Goal: Check status: Check status

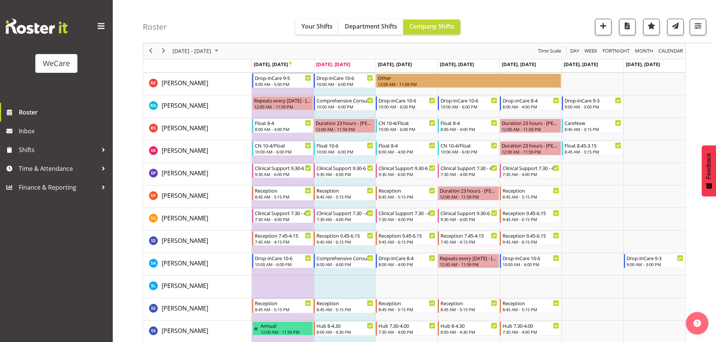
scroll to position [1308, 0]
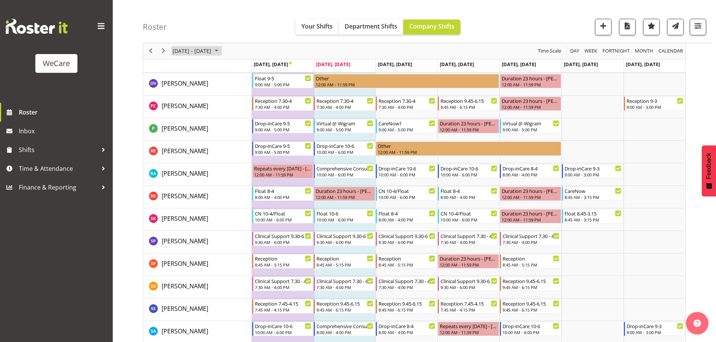
click at [221, 52] on span "September 2025" at bounding box center [216, 51] width 9 height 9
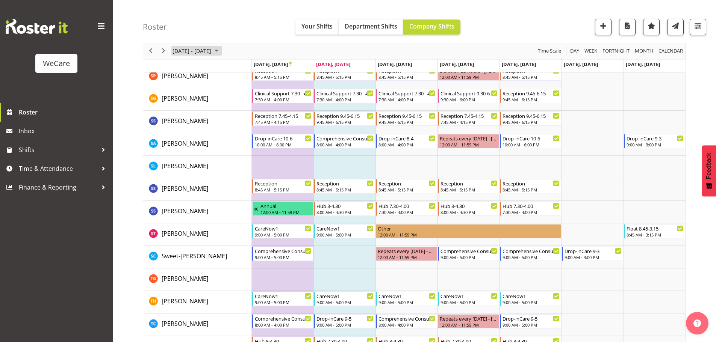
scroll to position [1609, 0]
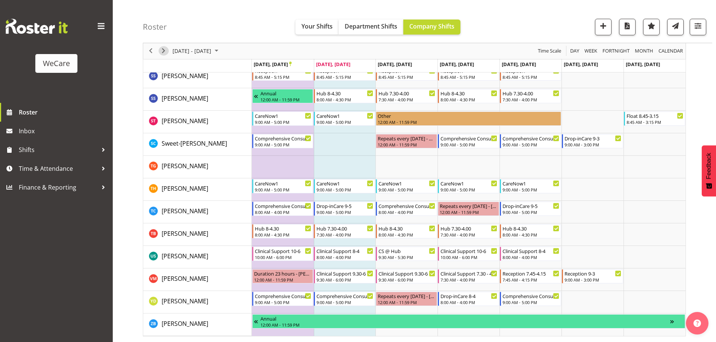
click at [165, 49] on span "Next" at bounding box center [163, 51] width 9 height 9
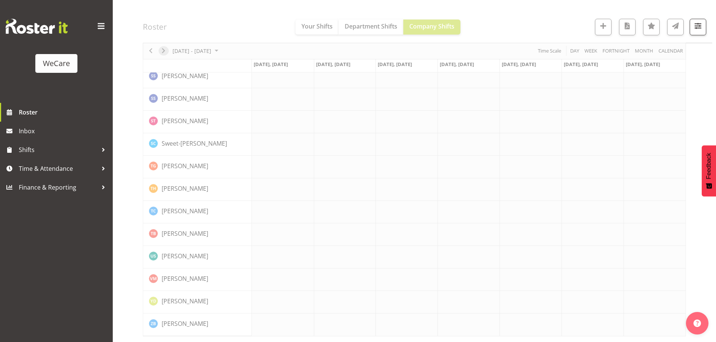
scroll to position [1235, 0]
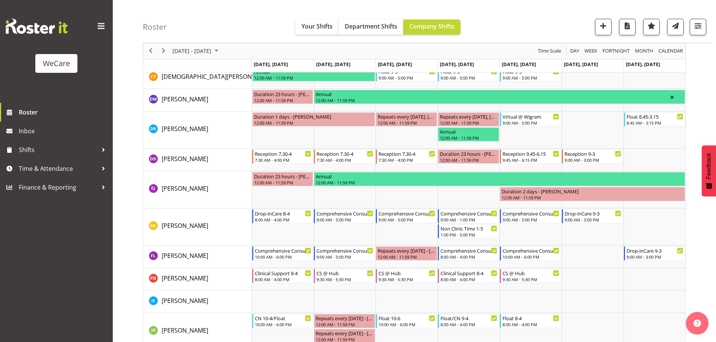
scroll to position [548, 0]
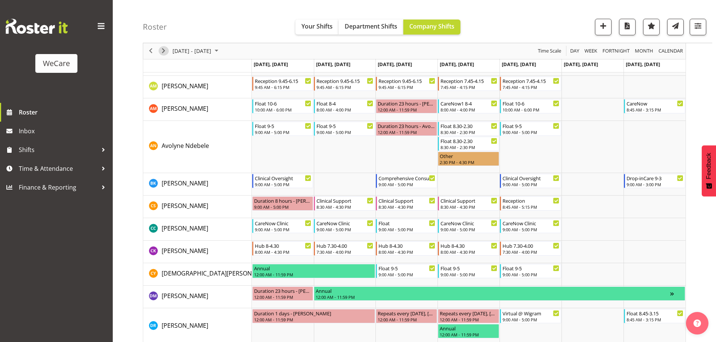
click at [162, 51] on span "Next" at bounding box center [163, 51] width 9 height 9
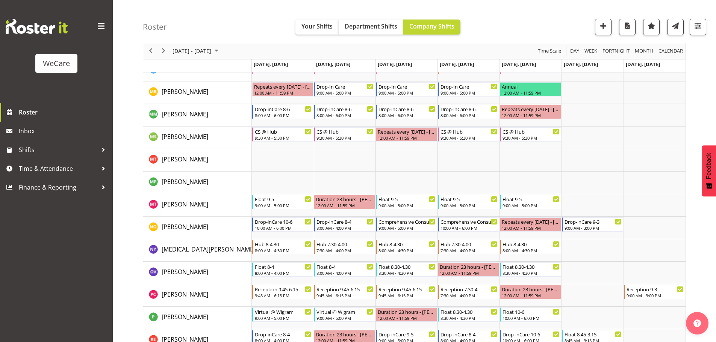
scroll to position [1128, 0]
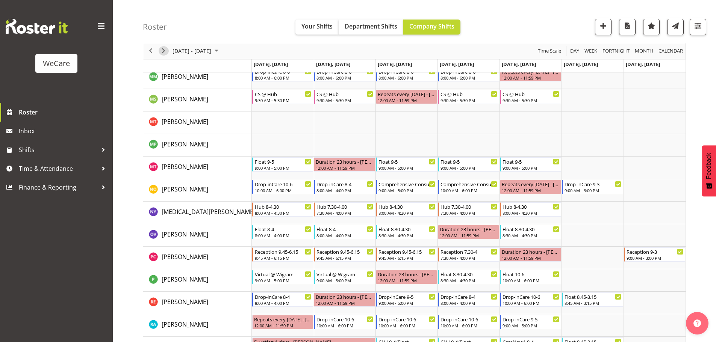
click at [164, 49] on span "Next" at bounding box center [163, 51] width 9 height 9
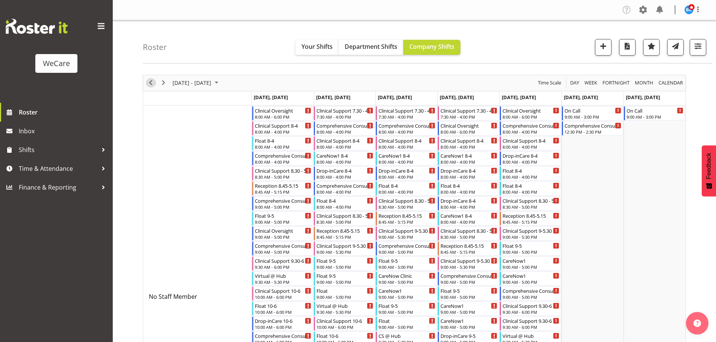
click at [152, 82] on span "Previous" at bounding box center [150, 82] width 9 height 9
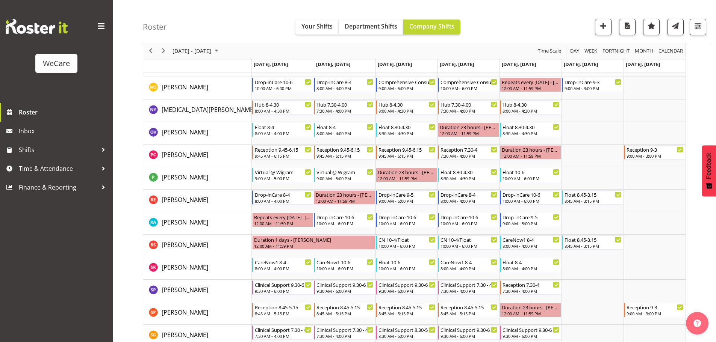
scroll to position [1217, 0]
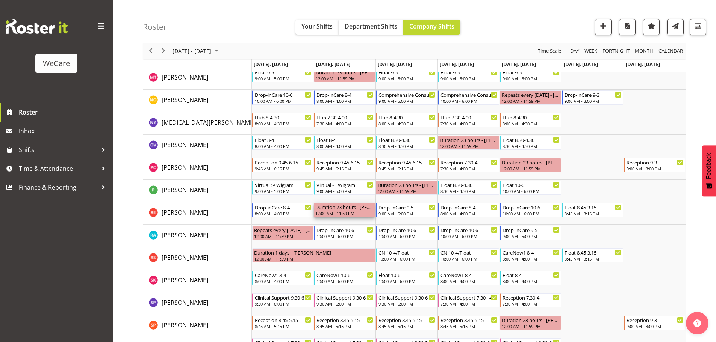
click at [352, 210] on div "Duration 23 hours - [PERSON_NAME]" at bounding box center [344, 207] width 58 height 8
click at [581, 213] on div "8:45 AM - 3:15 PM" at bounding box center [593, 213] width 57 height 6
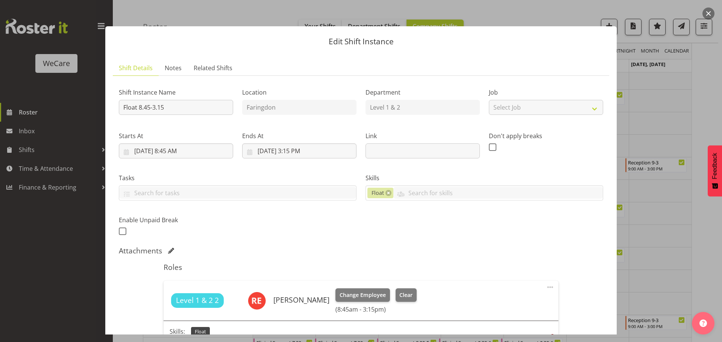
click at [715, 99] on div at bounding box center [361, 171] width 722 height 342
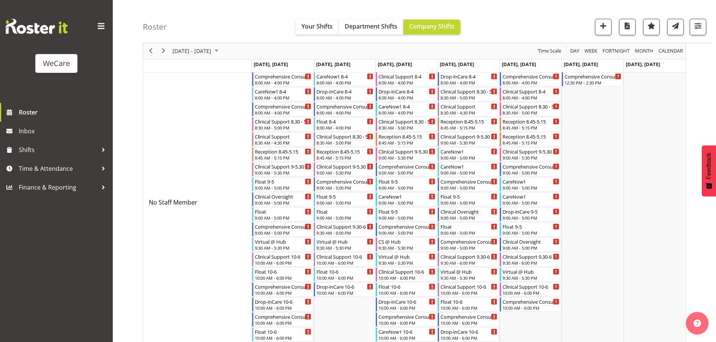
scroll to position [0, 0]
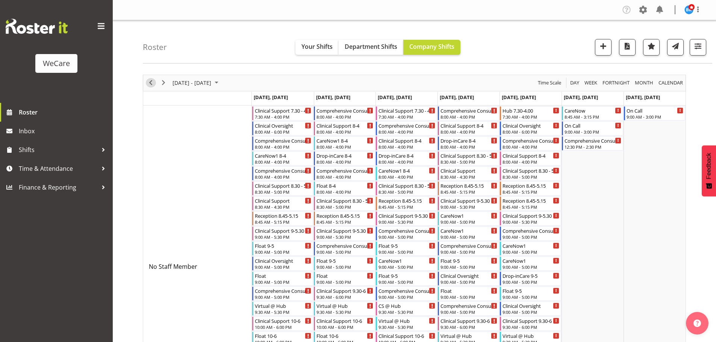
click at [156, 83] on button "Previous" at bounding box center [151, 82] width 10 height 9
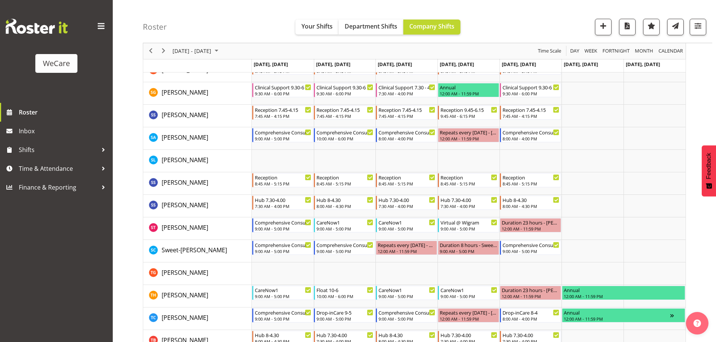
scroll to position [1713, 0]
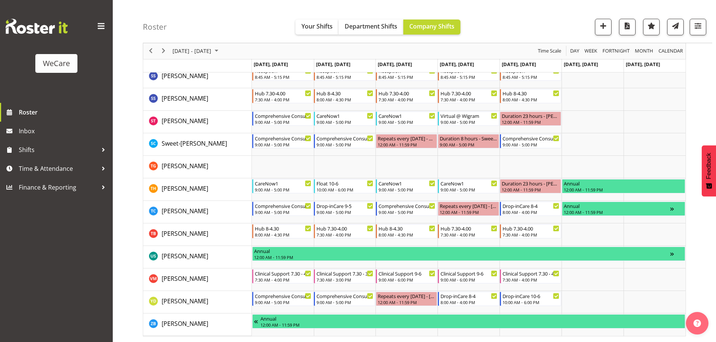
click at [168, 49] on div "next period" at bounding box center [163, 51] width 13 height 16
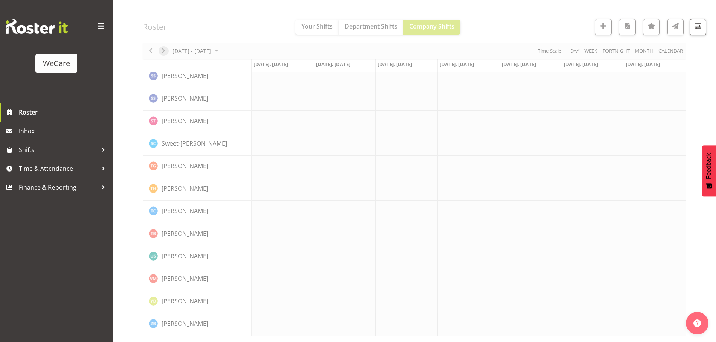
scroll to position [1235, 0]
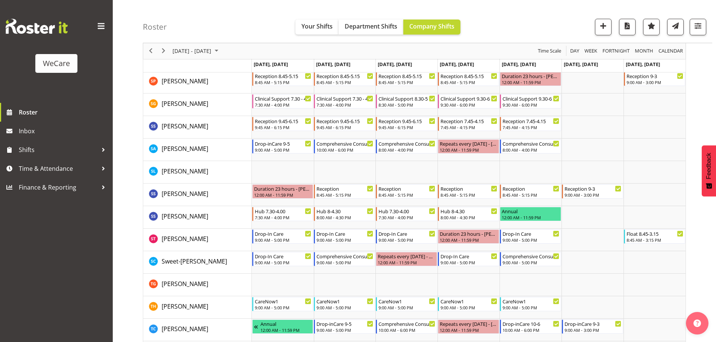
scroll to position [1542, 0]
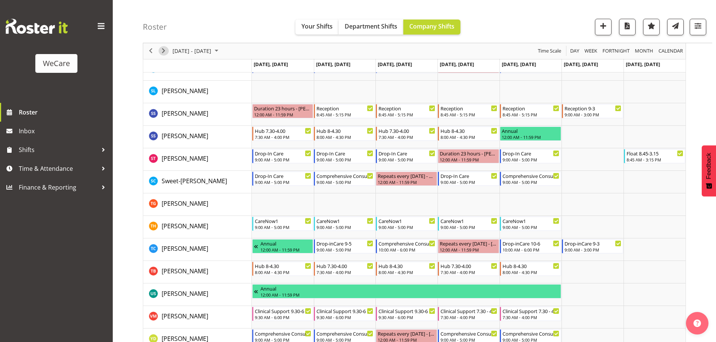
click at [163, 51] on span "Next" at bounding box center [163, 51] width 9 height 9
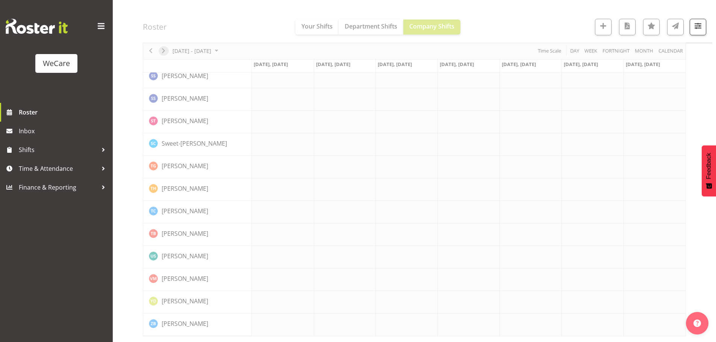
scroll to position [1235, 0]
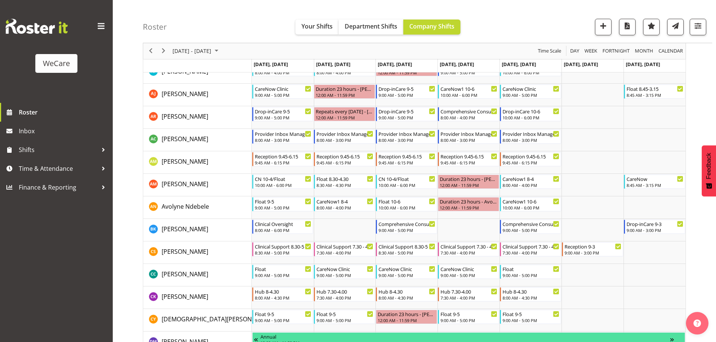
scroll to position [483, 0]
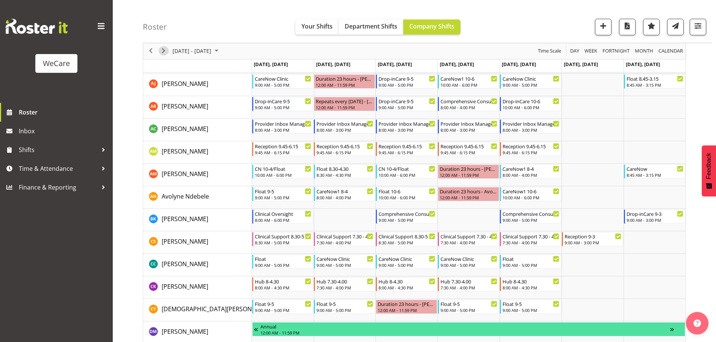
click at [160, 54] on span "Next" at bounding box center [163, 51] width 9 height 9
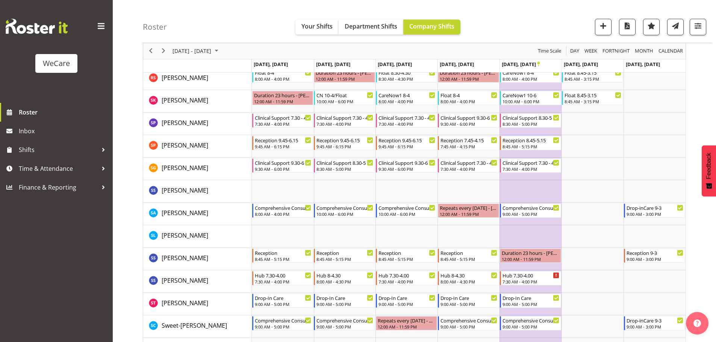
scroll to position [1240, 0]
